Goal: Transaction & Acquisition: Book appointment/travel/reservation

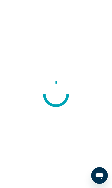
scroll to position [4, 0]
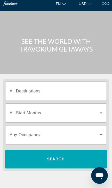
click at [92, 88] on input "Destination All Destinations" at bounding box center [56, 91] width 93 height 6
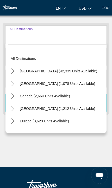
scroll to position [65, 0]
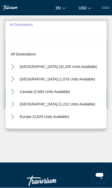
click at [13, 66] on icon "Toggle United States (42,335 units available) submenu" at bounding box center [12, 66] width 3 height 5
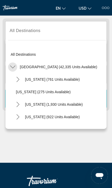
click at [13, 66] on icon "Toggle United States (42,335 units available) submenu" at bounding box center [12, 66] width 5 height 5
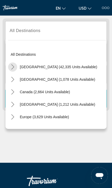
click at [11, 68] on icon "Toggle United States (42,335 units available) submenu" at bounding box center [12, 66] width 5 height 5
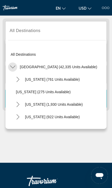
click at [15, 66] on icon "Toggle United States (42,335 units available) submenu" at bounding box center [12, 66] width 5 height 5
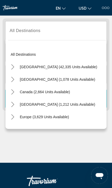
click at [15, 92] on icon "Toggle Canada (2,664 units available) submenu" at bounding box center [12, 91] width 5 height 5
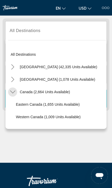
click at [13, 89] on icon "Toggle Canada (2,664 units available) submenu" at bounding box center [12, 91] width 5 height 5
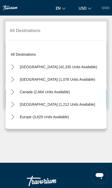
click at [13, 100] on mat-icon "Toggle Caribbean & Atlantic Islands (1,212 units available) submenu" at bounding box center [12, 104] width 9 height 9
click at [12, 100] on mat-icon "Toggle Caribbean & Atlantic Islands (1,212 units available) submenu" at bounding box center [12, 104] width 9 height 9
click at [13, 114] on icon "Toggle Europe (3,629 units available) submenu" at bounding box center [12, 116] width 5 height 5
click at [16, 115] on mat-icon "Toggle Europe (3,629 units available) submenu" at bounding box center [12, 116] width 9 height 9
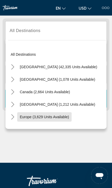
click at [60, 118] on span "Europe (3,629 units available)" at bounding box center [44, 117] width 49 height 4
type input "**********"
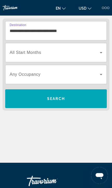
click at [100, 53] on icon "Search widget" at bounding box center [101, 52] width 6 height 6
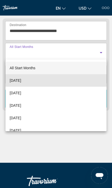
click at [80, 80] on mat-option "[DATE]" at bounding box center [55, 80] width 101 height 12
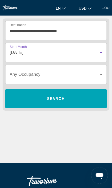
click at [99, 74] on icon "Search widget" at bounding box center [101, 74] width 6 height 6
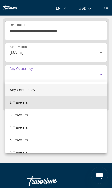
click at [75, 102] on mat-option "2 Travelers" at bounding box center [55, 102] width 101 height 12
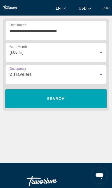
click at [73, 97] on span "Search" at bounding box center [55, 98] width 101 height 12
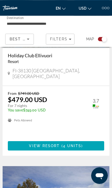
scroll to position [207, 0]
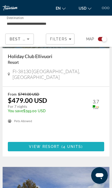
click at [66, 140] on span "Main content" at bounding box center [56, 146] width 96 height 12
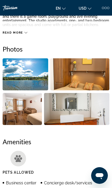
scroll to position [11, 0]
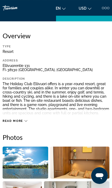
click at [19, 119] on span "Read more" at bounding box center [13, 120] width 21 height 3
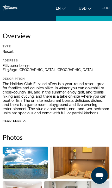
click at [20, 118] on div "Read less" at bounding box center [56, 119] width 107 height 6
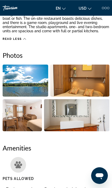
click at [20, 84] on img "Open full-screen image slider" at bounding box center [25, 80] width 45 height 32
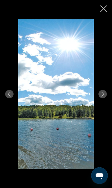
scroll to position [201, 0]
click at [103, 92] on button "Next image" at bounding box center [102, 94] width 8 height 8
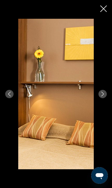
click at [103, 93] on icon "Next image" at bounding box center [102, 94] width 3 height 5
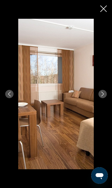
click at [103, 94] on icon "Next image" at bounding box center [102, 94] width 5 height 5
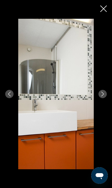
click at [103, 94] on icon "Next image" at bounding box center [102, 94] width 3 height 5
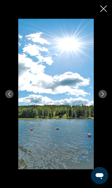
click at [103, 93] on icon "Next image" at bounding box center [102, 94] width 3 height 5
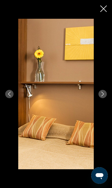
click at [101, 97] on button "Next image" at bounding box center [102, 94] width 8 height 8
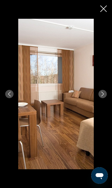
click at [102, 94] on icon "Next image" at bounding box center [102, 94] width 5 height 5
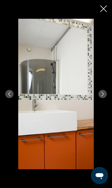
click at [105, 19] on div "prev next" at bounding box center [56, 94] width 112 height 150
click at [102, 19] on div "prev next" at bounding box center [56, 94] width 112 height 150
click at [98, 19] on div "prev next" at bounding box center [56, 94] width 112 height 150
click at [103, 5] on icon "Close slideshow" at bounding box center [103, 8] width 6 height 6
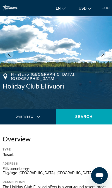
scroll to position [0, 0]
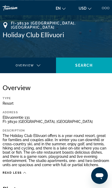
click at [38, 63] on div "Main content" at bounding box center [28, 70] width 48 height 15
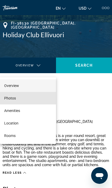
click at [39, 96] on mat-option "Photos" at bounding box center [28, 98] width 56 height 12
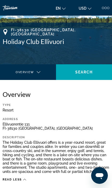
scroll to position [0, 0]
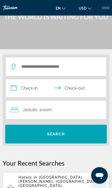
click at [54, 110] on div "2 Adult Adults , 1 Room rooms" at bounding box center [59, 109] width 96 height 7
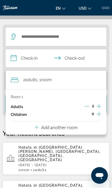
scroll to position [65, 0]
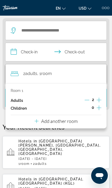
click at [35, 53] on input "**********" at bounding box center [56, 53] width 103 height 20
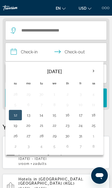
click at [81, 113] on button "17" at bounding box center [80, 114] width 7 height 7
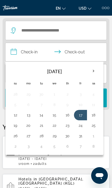
click at [44, 126] on button "21" at bounding box center [41, 125] width 7 height 7
type input "**********"
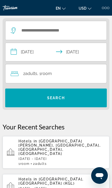
click at [71, 98] on span "Search" at bounding box center [55, 98] width 101 height 12
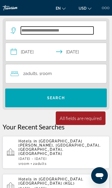
click at [70, 28] on input "Search hotel destination" at bounding box center [57, 31] width 73 height 8
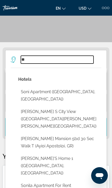
type input "*"
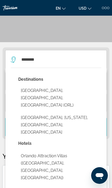
click at [76, 89] on button "Orlando, FL, United States (ORL)" at bounding box center [59, 98] width 83 height 24
type input "**********"
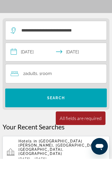
click at [77, 121] on span "Search" at bounding box center [55, 127] width 101 height 12
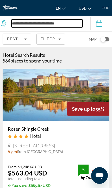
click at [63, 26] on input "**********" at bounding box center [46, 23] width 71 height 8
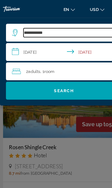
type input "**********"
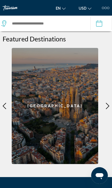
scroll to position [262, 0]
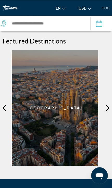
click at [107, 105] on icon "Main content" at bounding box center [107, 108] width 6 height 6
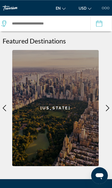
click at [107, 105] on icon "Main content" at bounding box center [107, 108] width 6 height 6
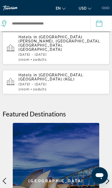
scroll to position [170, 0]
